Goal: Communication & Community: Connect with others

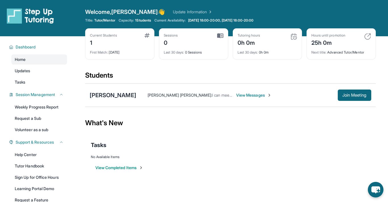
click at [234, 92] on div "[PERSON_NAME] [PERSON_NAME] : I can meet any time from 6-7pm. Unfortunately, I …" at bounding box center [253, 95] width 235 height 11
click at [234, 95] on span "View Messages" at bounding box center [253, 96] width 35 height 6
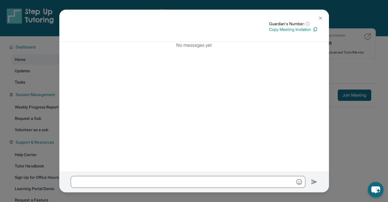
scroll to position [43, 0]
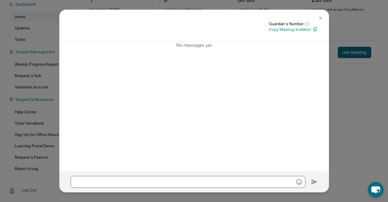
click at [234, 14] on button at bounding box center [320, 17] width 11 height 11
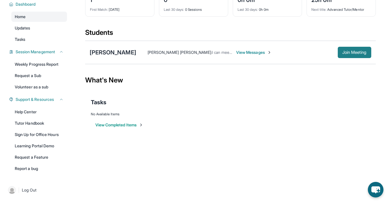
click at [234, 55] on button "Join Meeting" at bounding box center [354, 52] width 33 height 11
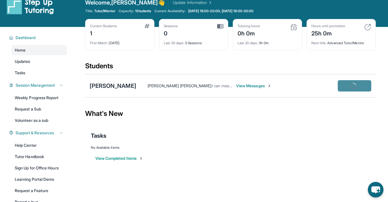
scroll to position [10, 0]
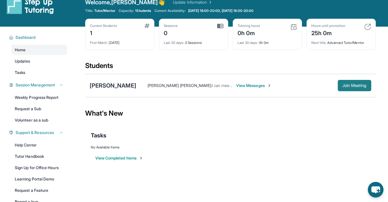
click at [234, 85] on span "Join Meeting" at bounding box center [354, 85] width 24 height 3
click at [93, 88] on div "[PERSON_NAME]" at bounding box center [113, 86] width 47 height 8
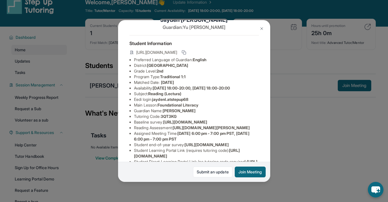
scroll to position [0, 0]
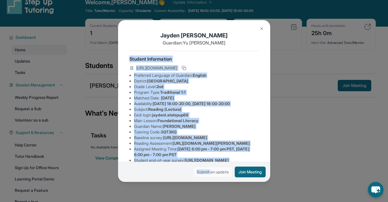
drag, startPoint x: 129, startPoint y: 57, endPoint x: 209, endPoint y: 169, distance: 137.6
click at [209, 169] on div "[PERSON_NAME] Guardian: [PERSON_NAME] Student Information [URL][DOMAIN_NAME] Pr…" at bounding box center [194, 101] width 152 height 162
click at [186, 69] on icon at bounding box center [184, 68] width 5 height 5
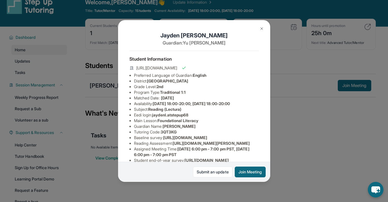
click at [234, 49] on div "[PERSON_NAME] Guardian: [PERSON_NAME]" at bounding box center [193, 41] width 129 height 19
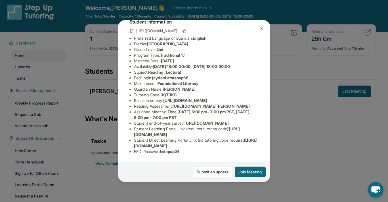
scroll to position [82, 4]
click at [234, 28] on img at bounding box center [261, 28] width 5 height 5
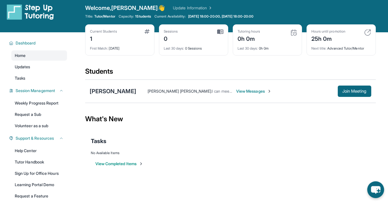
click at [234, 191] on icon "chat-button" at bounding box center [375, 190] width 17 height 17
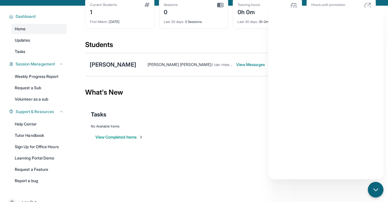
scroll to position [43, 0]
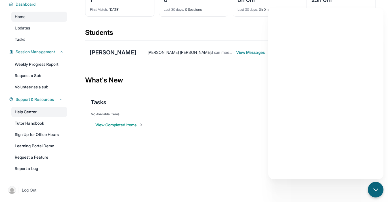
click at [55, 115] on link "Help Center" at bounding box center [39, 112] width 56 height 10
click at [57, 121] on link "Tutor Handbook" at bounding box center [39, 123] width 56 height 10
click at [110, 53] on div "[PERSON_NAME]" at bounding box center [113, 53] width 47 height 8
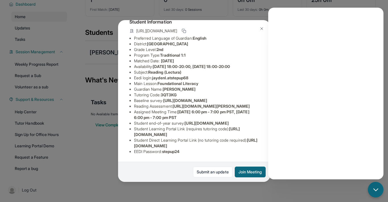
scroll to position [65, 0]
drag, startPoint x: 176, startPoint y: 94, endPoint x: 251, endPoint y: 101, distance: 75.2
click at [234, 104] on li "Reading Assessment : [URL][DOMAIN_NAME][PERSON_NAME]" at bounding box center [196, 107] width 125 height 6
copy span "[URL][DOMAIN_NAME][PERSON_NAME]"
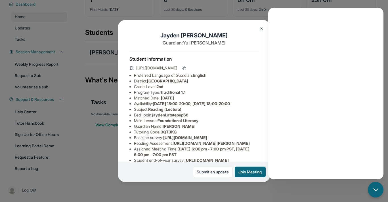
scroll to position [0, 1]
click at [194, 94] on li "Program Type: Traditional 1:1" at bounding box center [196, 93] width 125 height 6
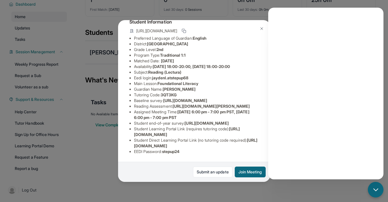
scroll to position [63, 1]
drag, startPoint x: 175, startPoint y: 97, endPoint x: 244, endPoint y: 104, distance: 69.7
click at [234, 104] on span "[URL][DOMAIN_NAME][PERSON_NAME]" at bounding box center [211, 106] width 77 height 5
drag, startPoint x: 249, startPoint y: 102, endPoint x: 175, endPoint y: 100, distance: 74.4
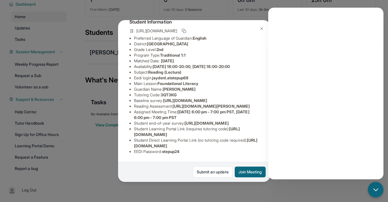
click at [175, 104] on li "Reading Assessment : [URL][DOMAIN_NAME][PERSON_NAME]" at bounding box center [196, 107] width 125 height 6
copy span "[URL][DOMAIN_NAME][PERSON_NAME]"
click at [234, 28] on img at bounding box center [261, 28] width 5 height 5
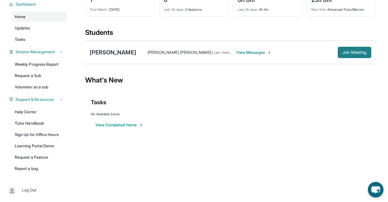
click at [234, 51] on span "Join Meeting" at bounding box center [354, 52] width 24 height 3
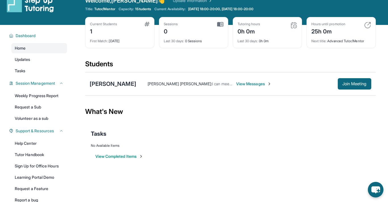
scroll to position [0, 0]
